Goal: Transaction & Acquisition: Purchase product/service

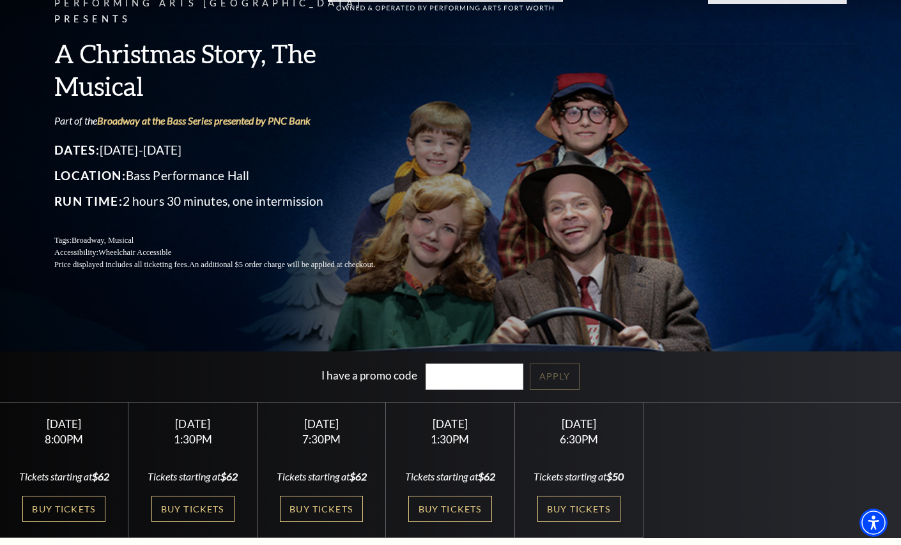
scroll to position [138, 0]
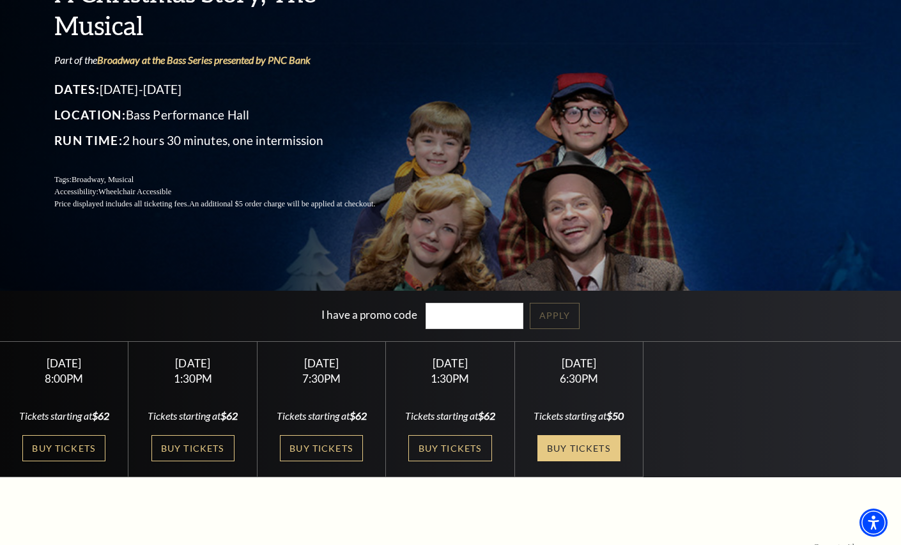
click at [569, 445] on link "Buy Tickets" at bounding box center [578, 448] width 83 height 26
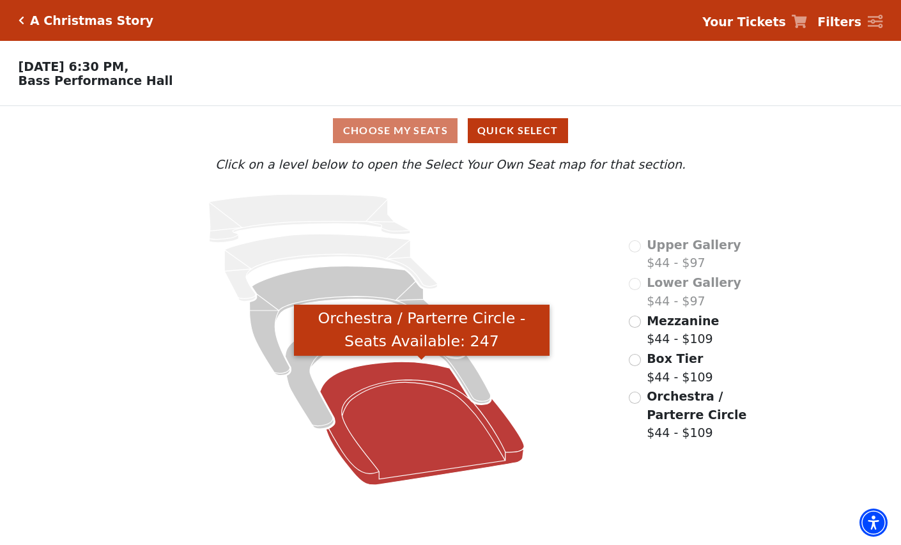
click at [351, 455] on icon "Orchestra / Parterre Circle - Seats Available: 247" at bounding box center [421, 423] width 204 height 123
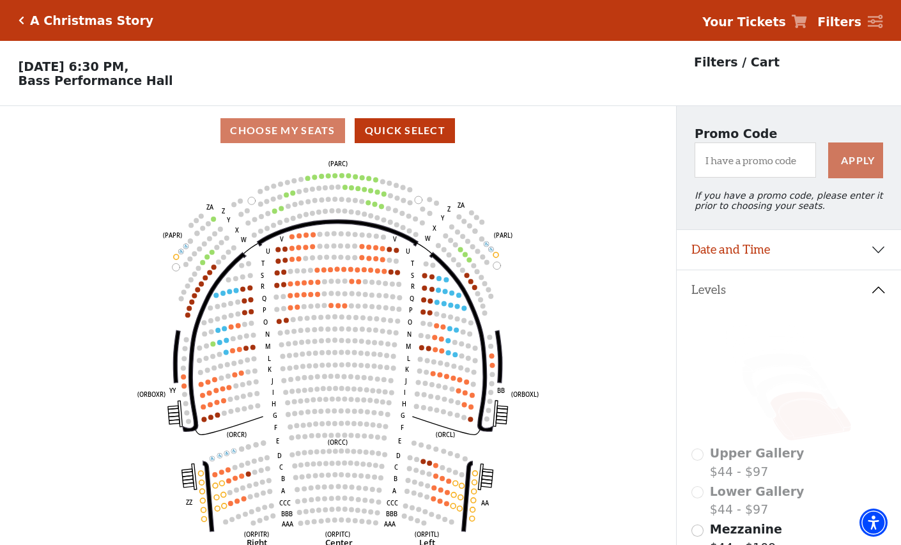
scroll to position [59, 0]
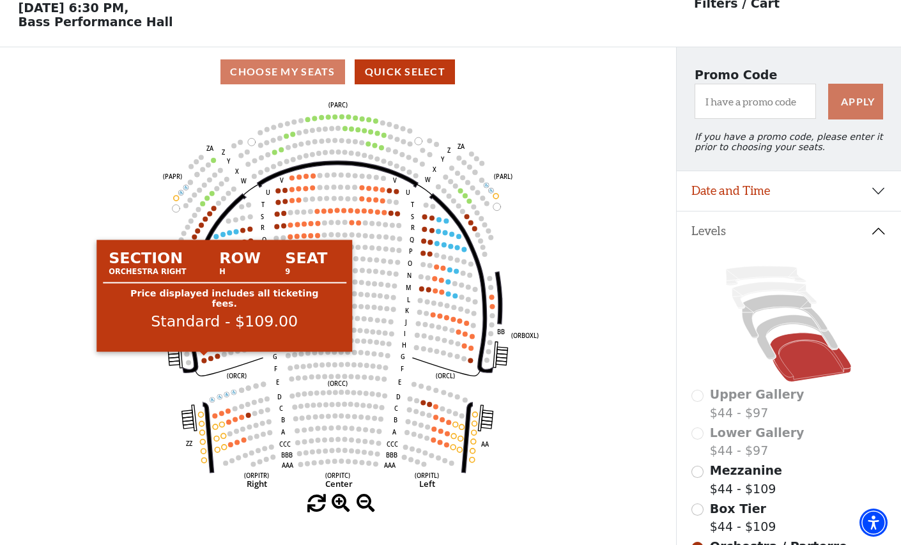
click at [202, 359] on circle at bounding box center [203, 360] width 5 height 5
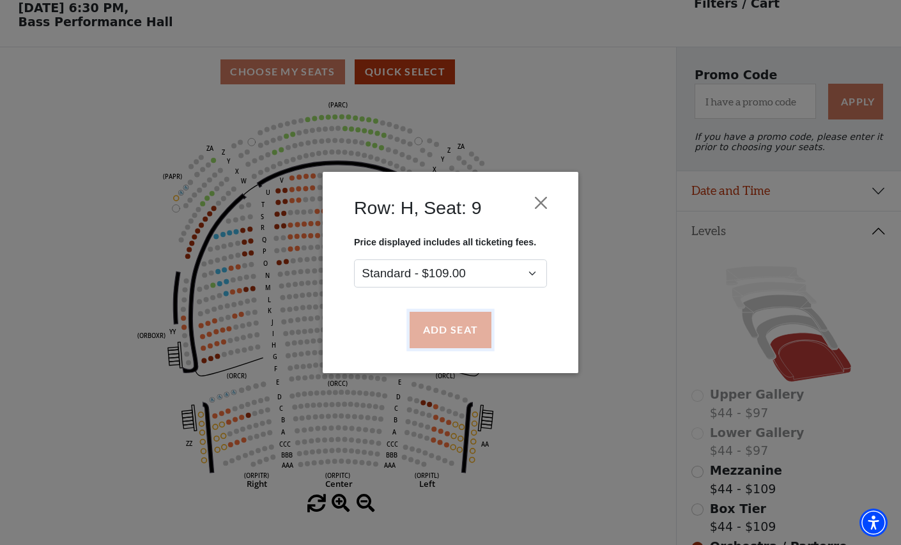
click at [447, 324] on button "Add Seat" at bounding box center [450, 330] width 82 height 36
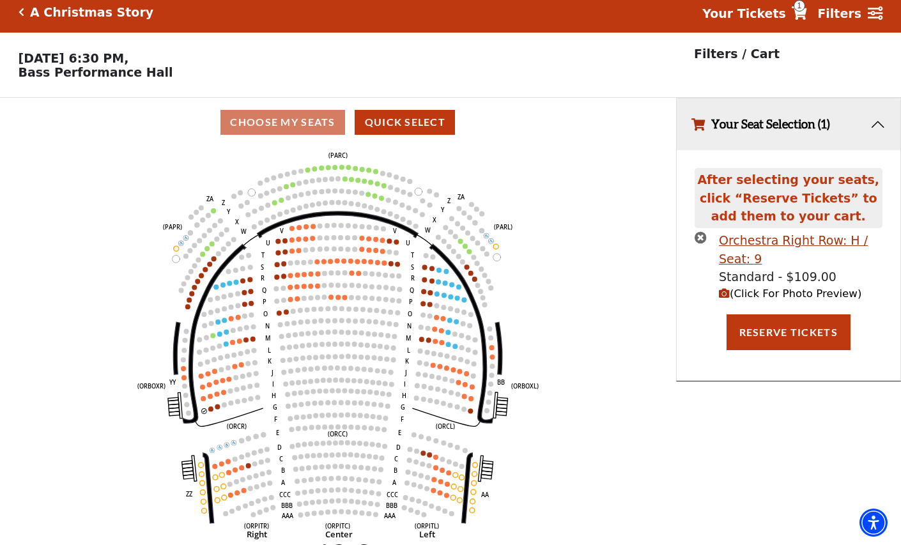
scroll to position [0, 0]
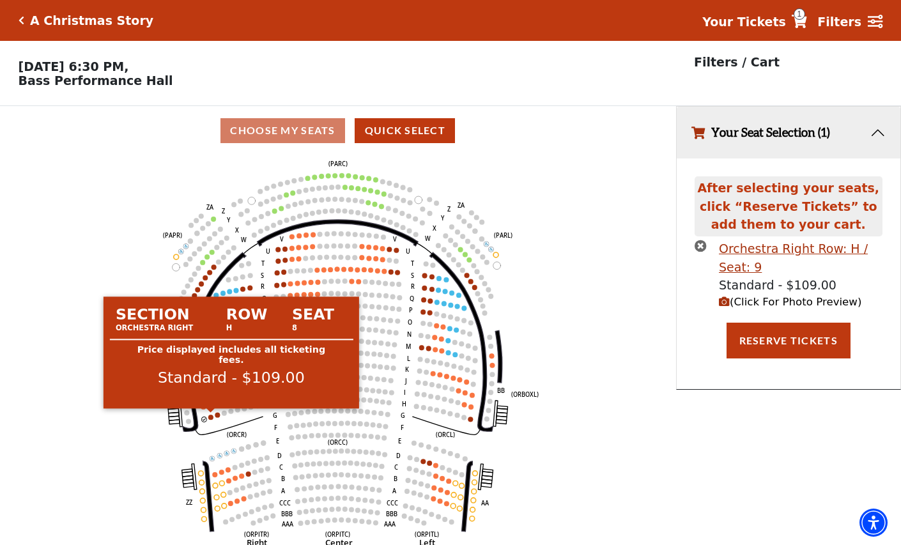
click at [210, 415] on circle at bounding box center [210, 417] width 5 height 5
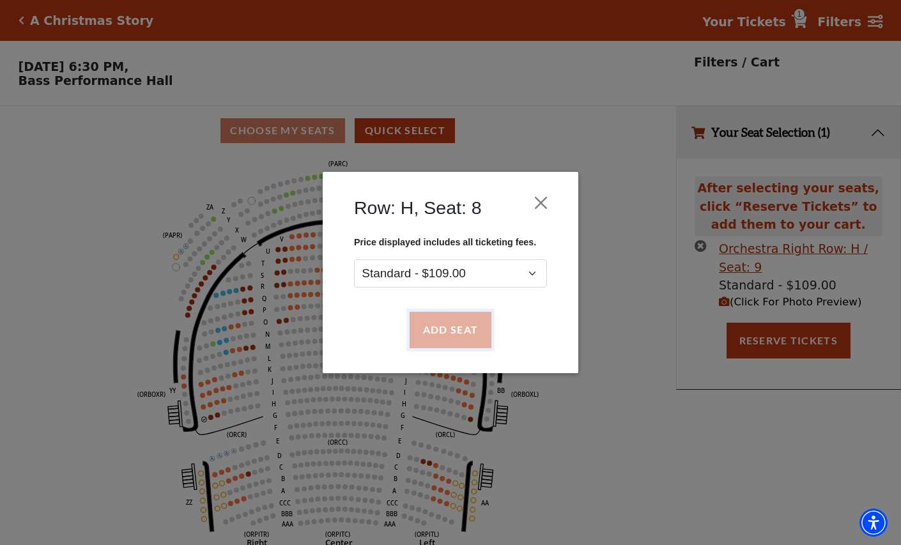
click at [445, 325] on button "Add Seat" at bounding box center [450, 330] width 82 height 36
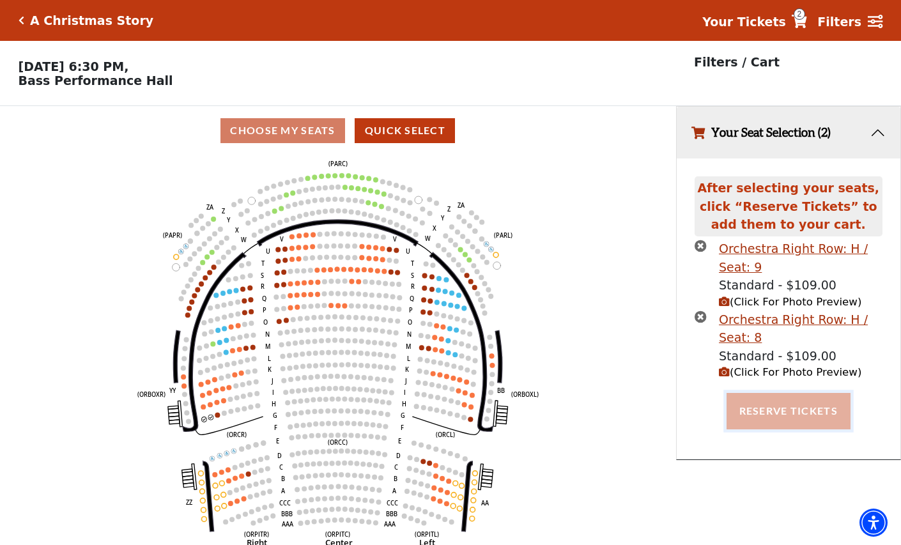
click at [774, 410] on button "Reserve Tickets" at bounding box center [788, 411] width 124 height 36
